Goal: Entertainment & Leisure: Consume media (video, audio)

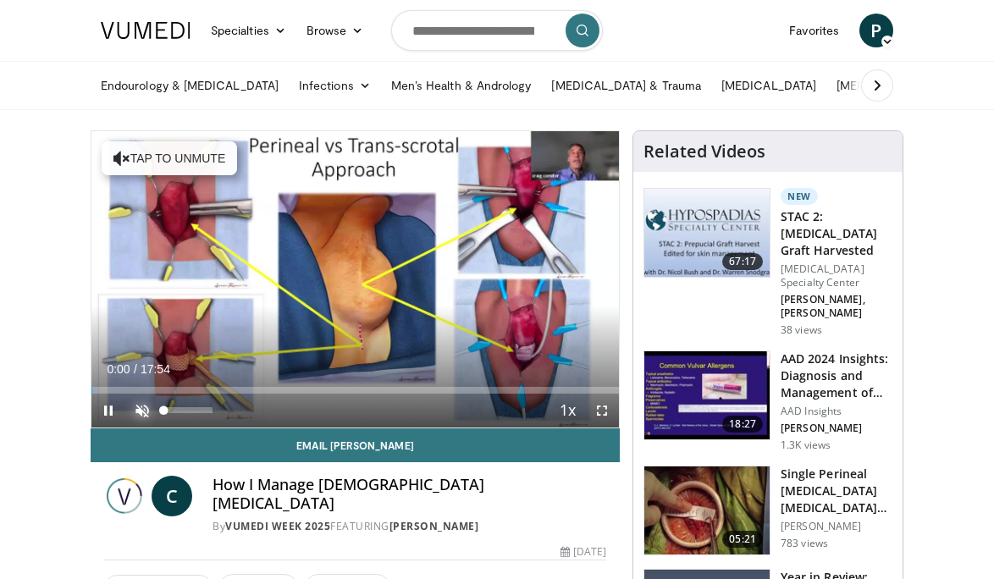
click at [141, 413] on span "Video Player" at bounding box center [142, 411] width 34 height 34
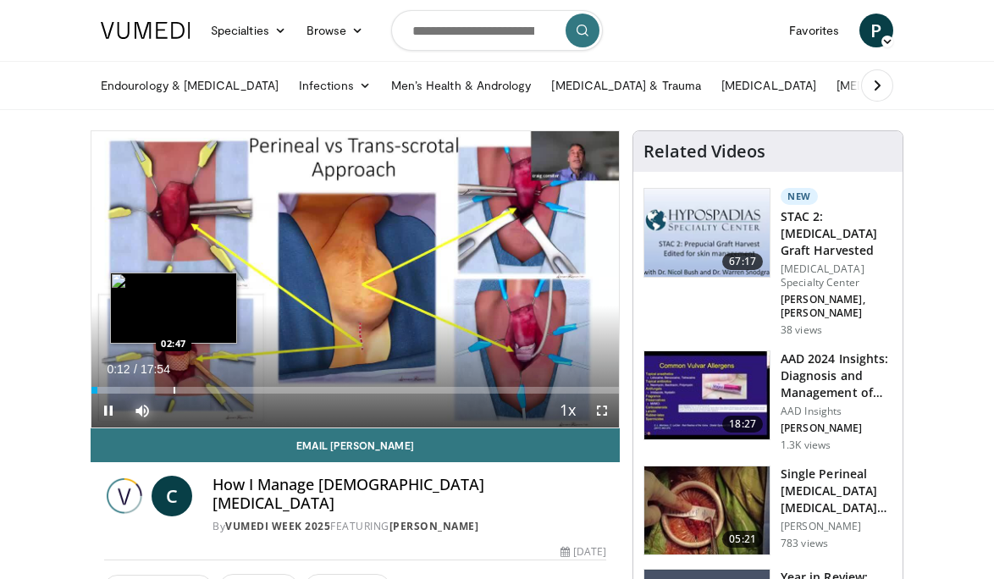
click at [174, 390] on div "Progress Bar" at bounding box center [175, 390] width 2 height 7
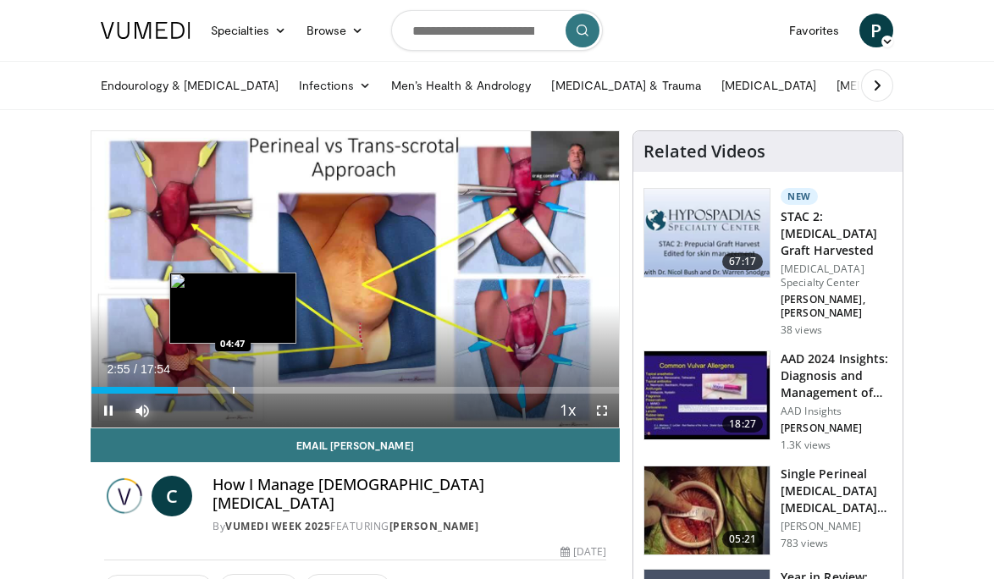
click at [233, 389] on div "Progress Bar" at bounding box center [234, 390] width 2 height 7
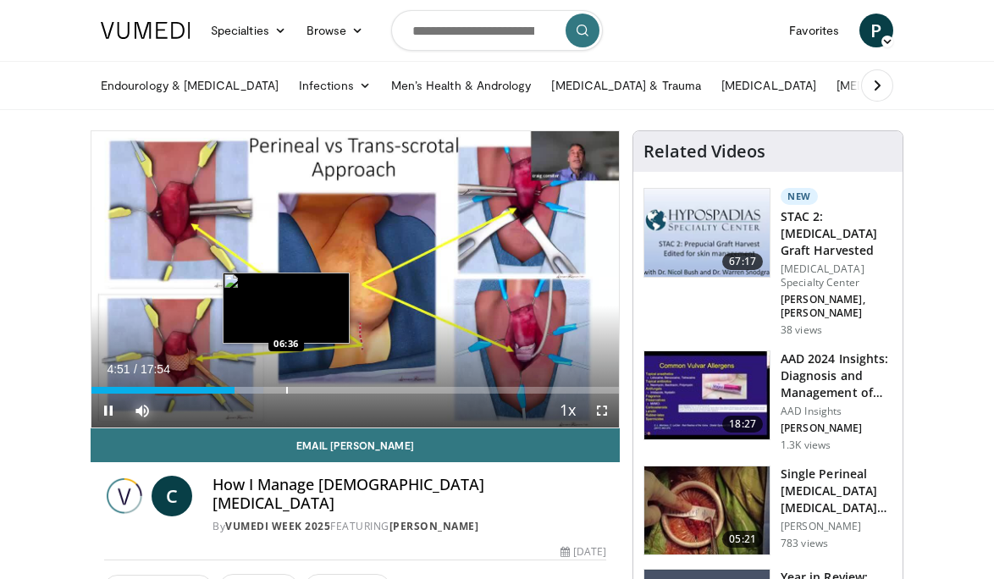
click at [286, 390] on div "Progress Bar" at bounding box center [287, 390] width 2 height 7
